Goal: Task Accomplishment & Management: Complete application form

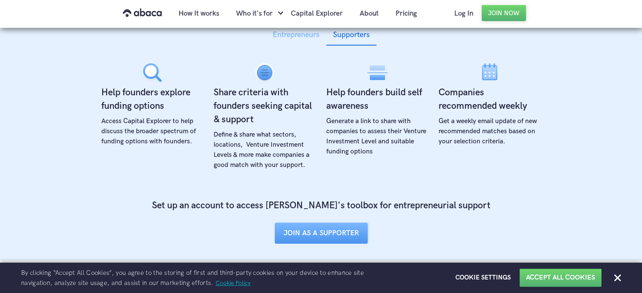
click at [305, 40] on div "Entrepreneurs" at bounding box center [296, 35] width 47 height 13
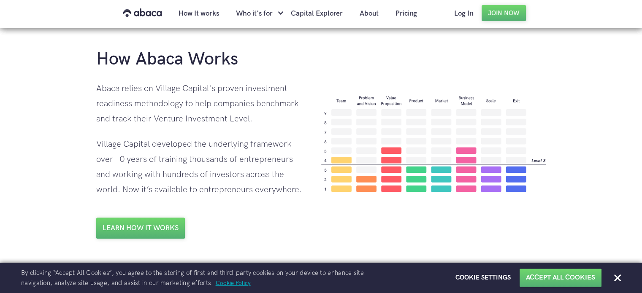
scroll to position [549, 0]
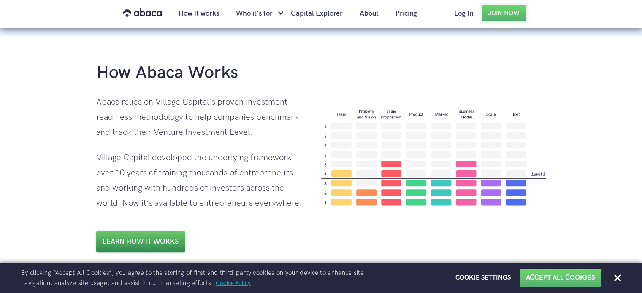
click at [176, 235] on link "Learn how it works" at bounding box center [140, 241] width 89 height 21
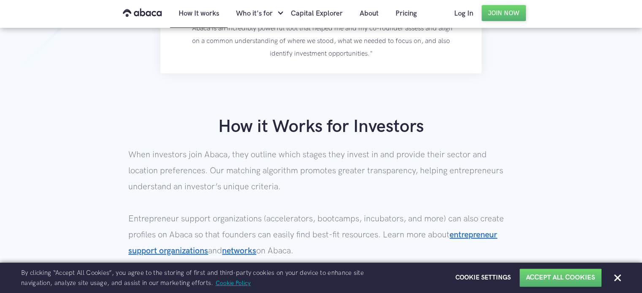
scroll to position [692, 0]
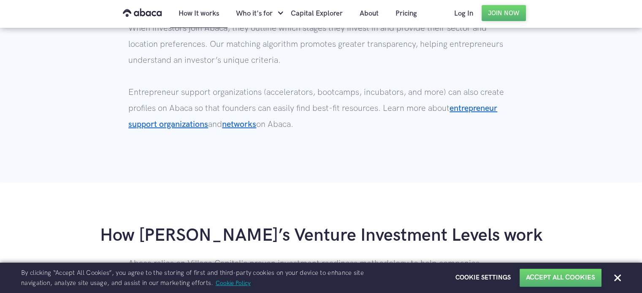
click at [625, 279] on div "Cookie Notice By clicking “Accept All Cookies”, you agree to the storing of fir…" at bounding box center [321, 277] width 642 height 22
click at [622, 280] on div at bounding box center [619, 279] width 8 height 8
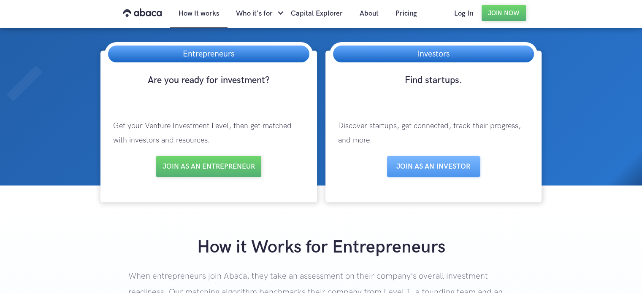
scroll to position [0, 0]
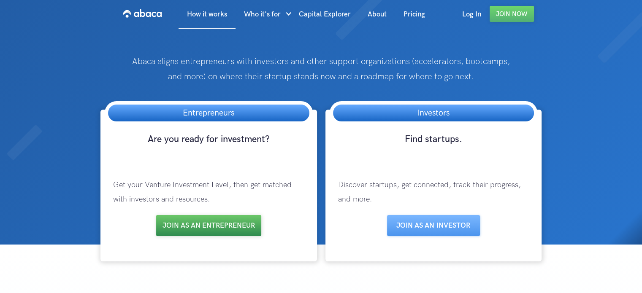
click at [217, 227] on link "Join as an entrepreneur" at bounding box center [208, 225] width 105 height 21
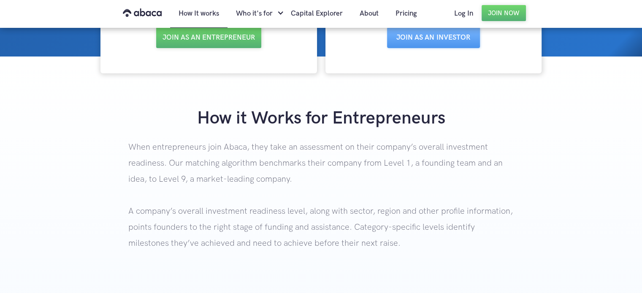
scroll to position [127, 0]
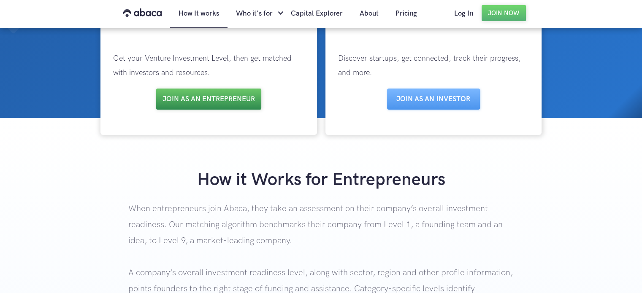
click at [223, 101] on link "Join as an entrepreneur" at bounding box center [208, 99] width 105 height 21
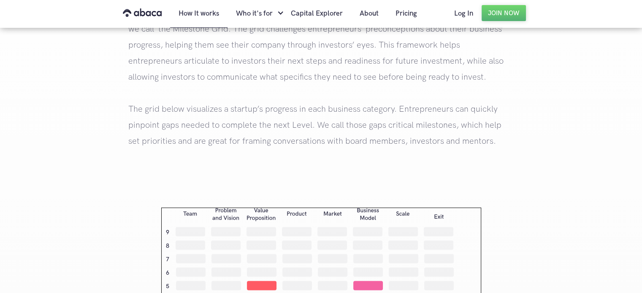
scroll to position [1224, 0]
